Goal: Task Accomplishment & Management: Complete application form

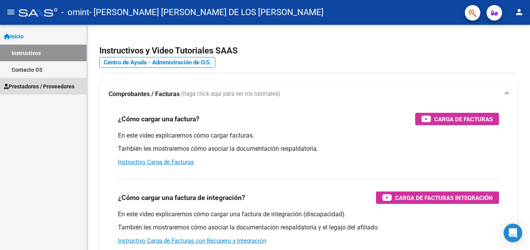
click at [46, 87] on span "Prestadores / Proveedores" at bounding box center [39, 86] width 71 height 9
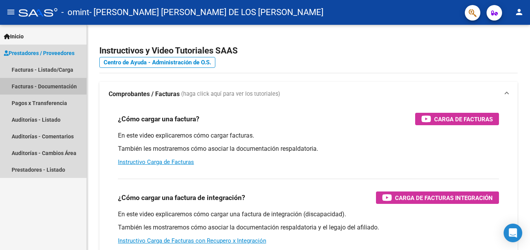
click at [35, 85] on link "Facturas - Documentación" at bounding box center [43, 86] width 86 height 17
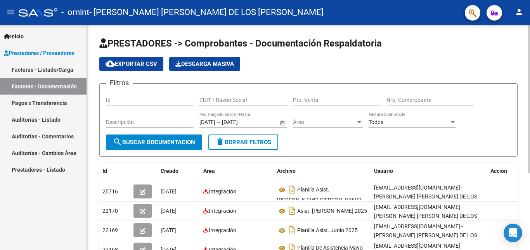
click at [528, 144] on div at bounding box center [529, 99] width 2 height 148
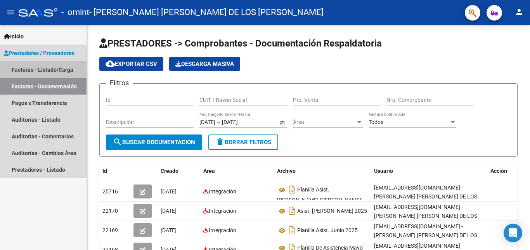
click at [60, 62] on link "Facturas - Listado/Carga" at bounding box center [43, 69] width 86 height 17
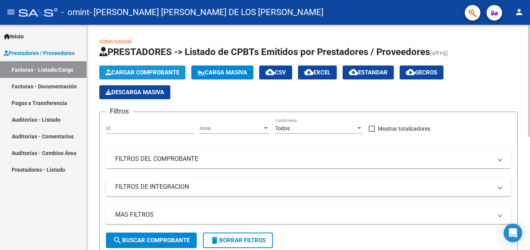
click at [148, 70] on span "Cargar Comprobante" at bounding box center [142, 72] width 74 height 7
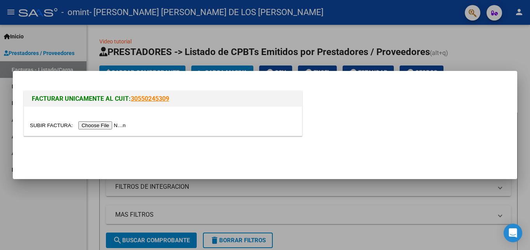
click at [98, 126] on input "file" at bounding box center [79, 125] width 98 height 8
click at [493, 49] on div at bounding box center [265, 125] width 530 height 250
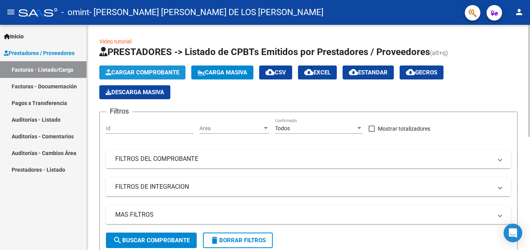
click at [119, 76] on button "Cargar Comprobante" at bounding box center [142, 73] width 86 height 14
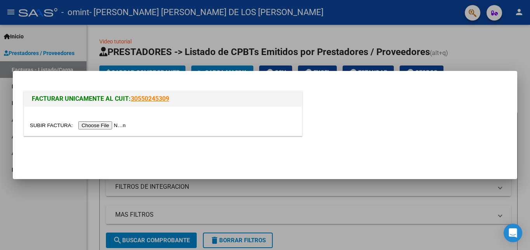
click at [100, 127] on input "file" at bounding box center [79, 125] width 98 height 8
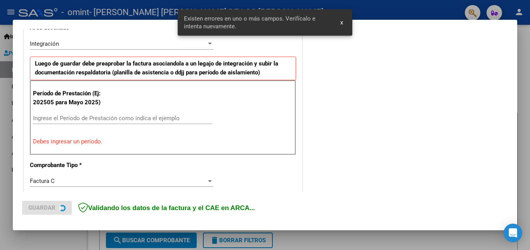
scroll to position [189, 0]
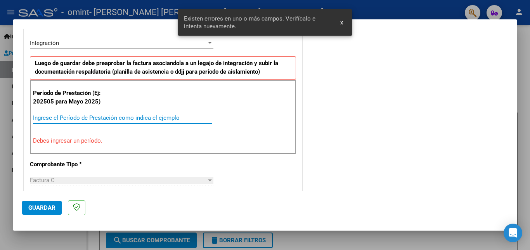
click at [119, 117] on input "Ingrese el Período de Prestación como indica el ejemplo" at bounding box center [122, 117] width 179 height 7
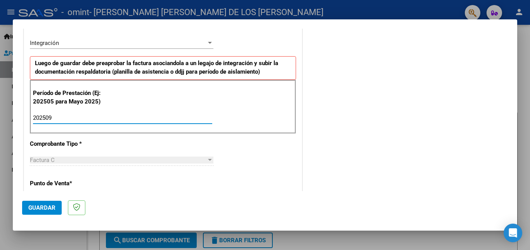
type input "202509"
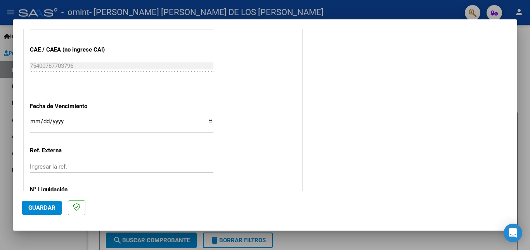
scroll to position [488, 0]
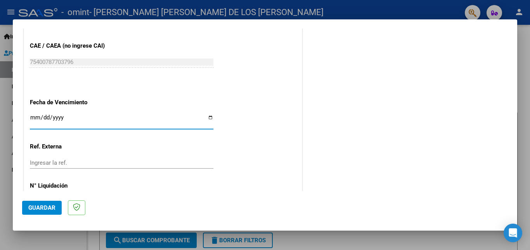
click at [207, 118] on input "Ingresar la fecha" at bounding box center [121, 120] width 183 height 12
type input "[DATE]"
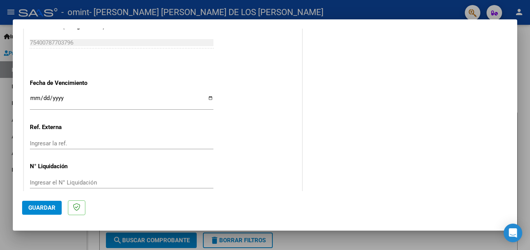
scroll to position [520, 0]
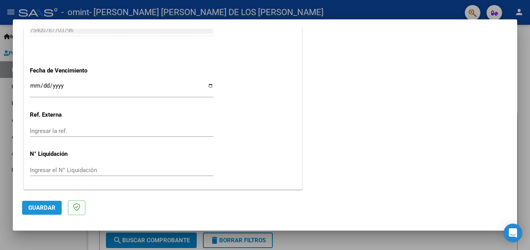
click at [47, 208] on span "Guardar" at bounding box center [41, 207] width 27 height 7
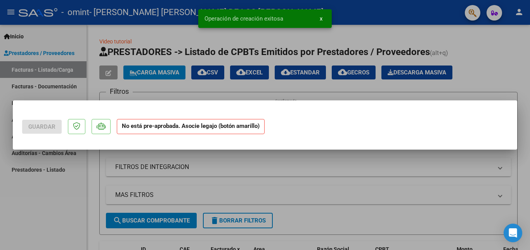
scroll to position [0, 0]
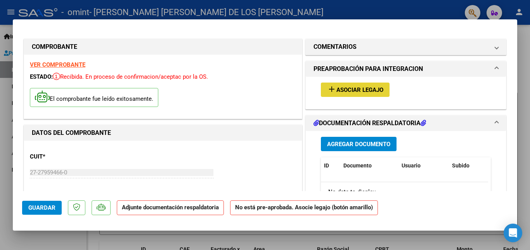
click at [360, 88] on span "Asociar Legajo" at bounding box center [359, 89] width 47 height 7
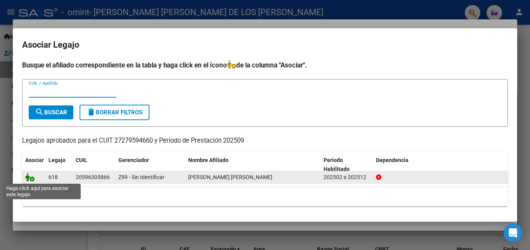
click at [31, 177] on icon at bounding box center [29, 177] width 9 height 9
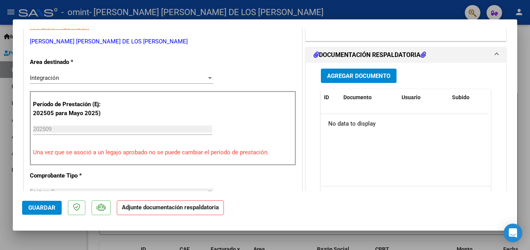
scroll to position [174, 0]
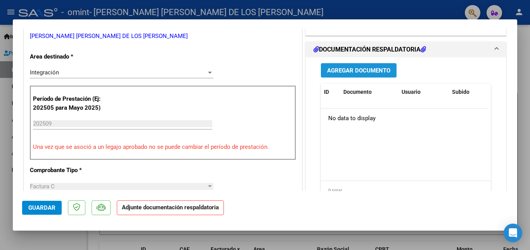
click at [365, 69] on span "Agregar Documento" at bounding box center [358, 70] width 63 height 7
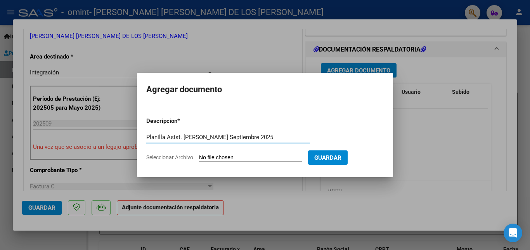
type input "Planilla Asist. [PERSON_NAME] Septiembre 2025"
click at [188, 155] on span "Seleccionar Archivo" at bounding box center [169, 157] width 47 height 6
click at [199, 155] on input "Seleccionar Archivo" at bounding box center [250, 157] width 103 height 7
click at [182, 156] on span "Seleccionar Archivo" at bounding box center [169, 157] width 47 height 6
click at [199, 156] on input "Seleccionar Archivo" at bounding box center [250, 157] width 103 height 7
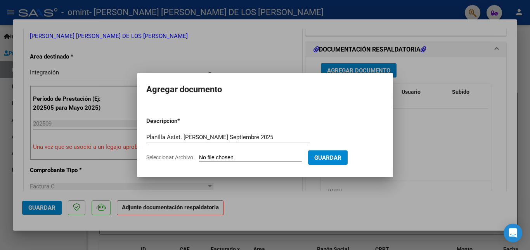
type input "C:\fakepath\Asist. [PERSON_NAME] Septiembre 2025.pdf"
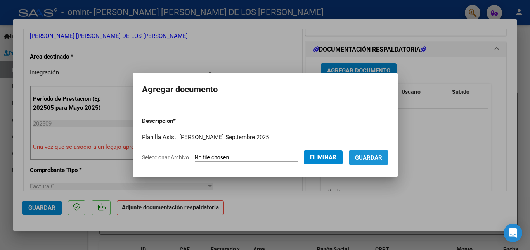
click at [381, 161] on span "Guardar" at bounding box center [368, 157] width 27 height 7
